Goal: Information Seeking & Learning: Learn about a topic

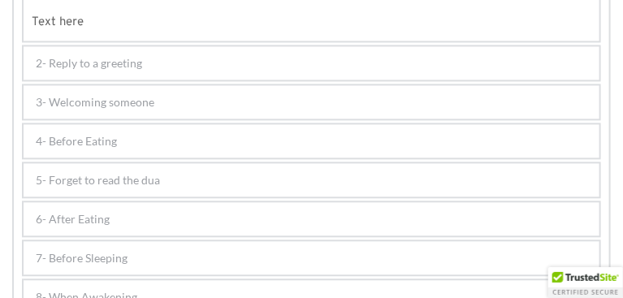
scroll to position [809, 0]
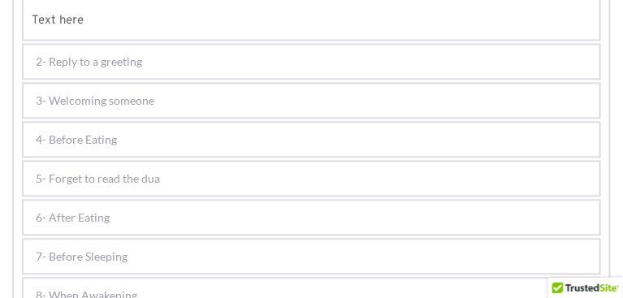
click at [180, 201] on div "6- After Eating" at bounding box center [312, 217] width 576 height 33
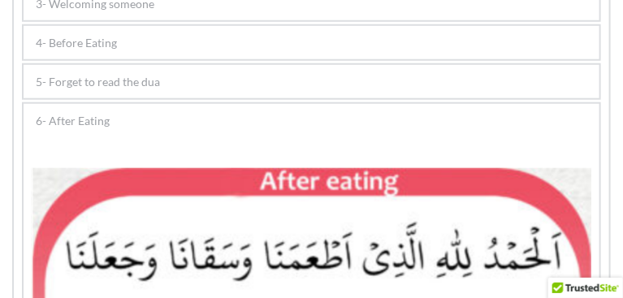
scroll to position [309, 0]
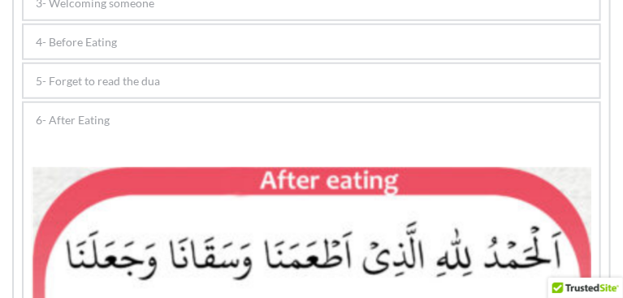
click at [180, 58] on div "4- Before Eating" at bounding box center [312, 41] width 576 height 33
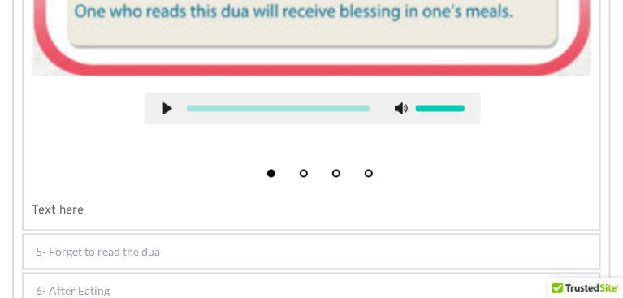
scroll to position [659, 0]
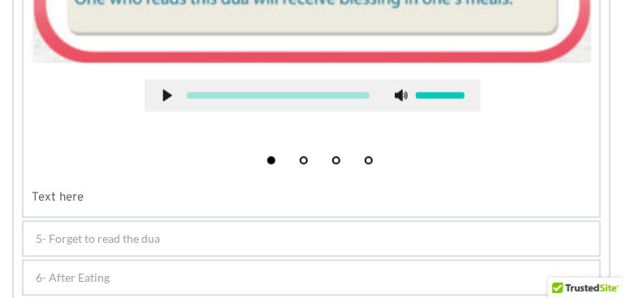
click at [260, 223] on div "5- Forget to read the dua" at bounding box center [312, 239] width 576 height 33
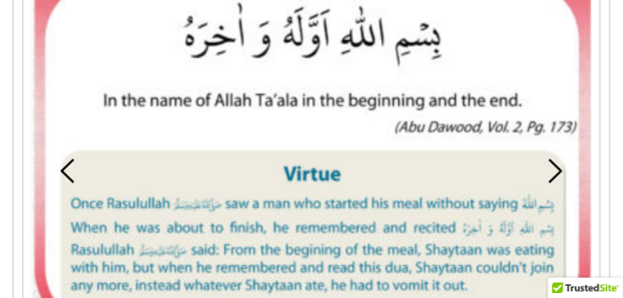
scroll to position [499, 0]
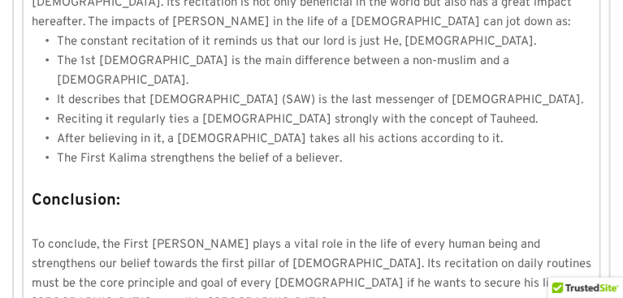
scroll to position [1416, 0]
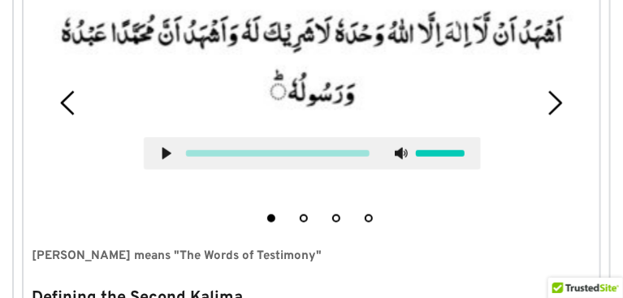
scroll to position [258, 0]
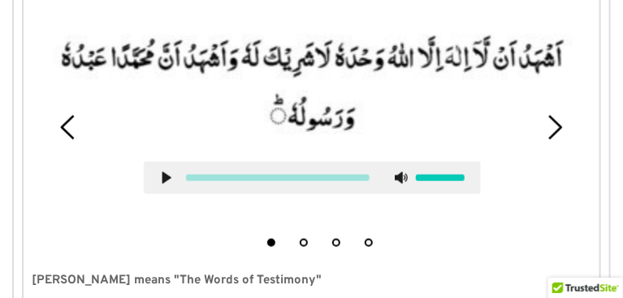
click at [171, 184] on use at bounding box center [166, 178] width 9 height 12
click at [171, 184] on use at bounding box center [167, 178] width 11 height 12
